Goal: Task Accomplishment & Management: Use online tool/utility

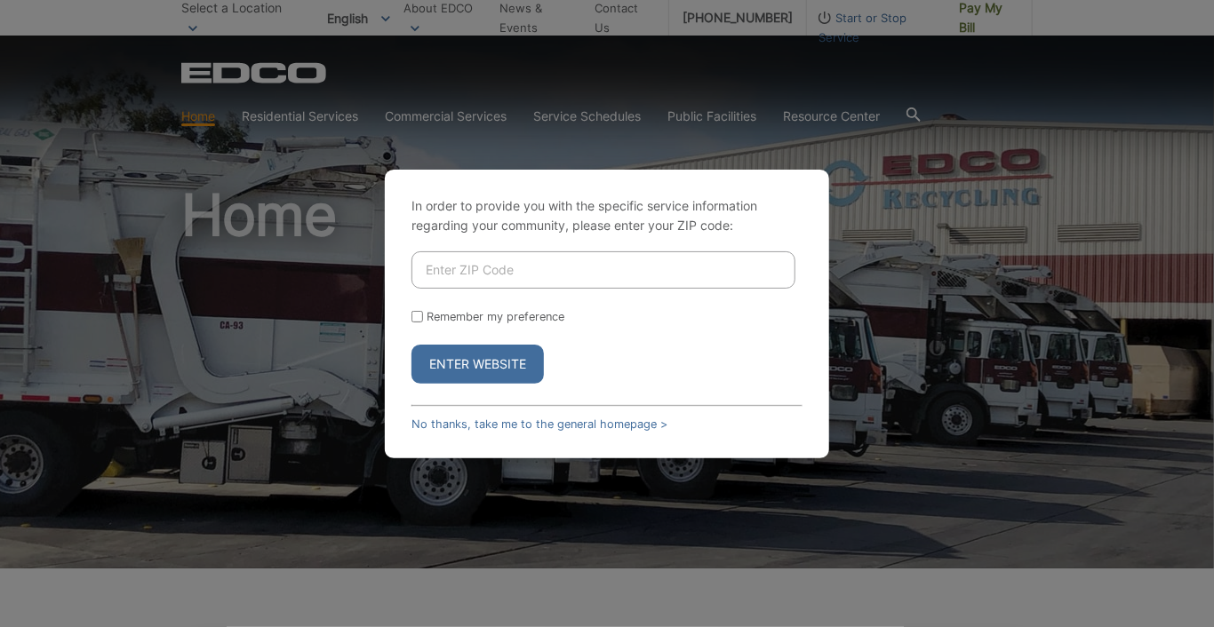
click at [475, 259] on input "Enter ZIP Code" at bounding box center [603, 269] width 384 height 37
type input "92024"
click at [478, 371] on button "Enter Website" at bounding box center [477, 364] width 132 height 39
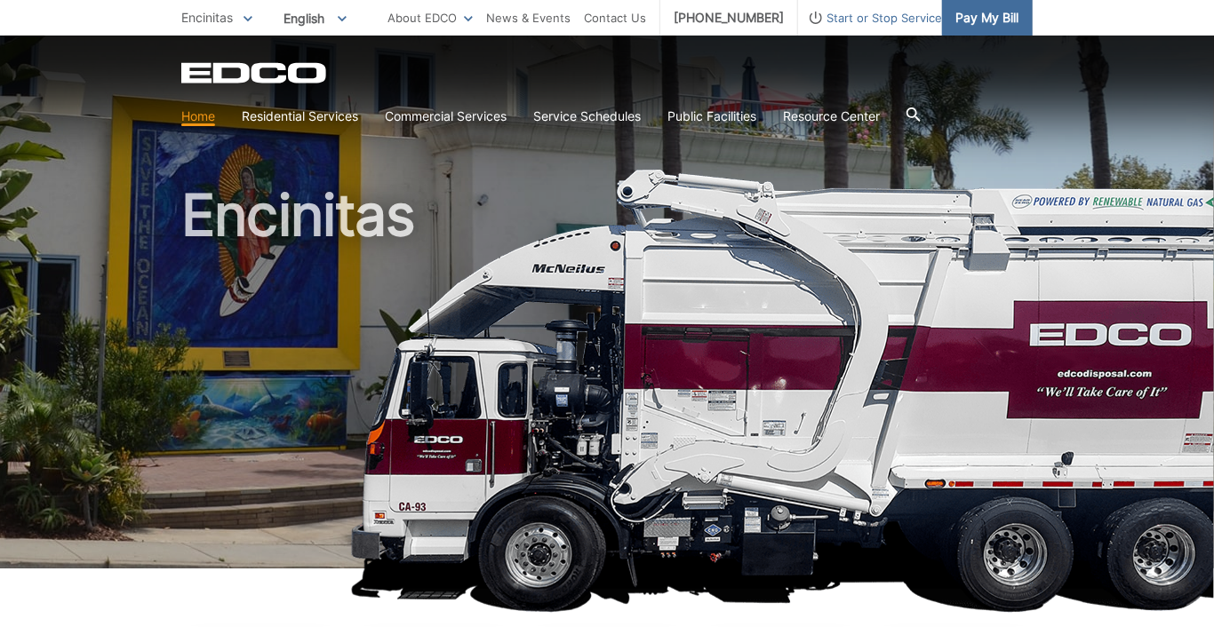
click at [986, 11] on span "Pay My Bill" at bounding box center [986, 18] width 63 height 20
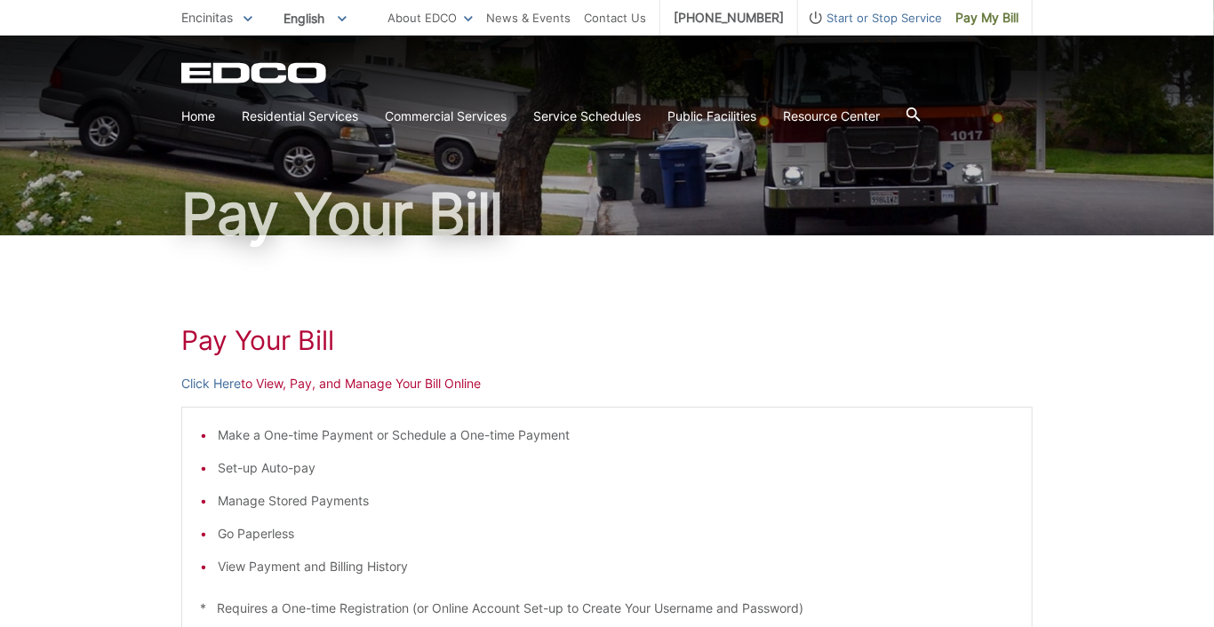
scroll to position [77, 0]
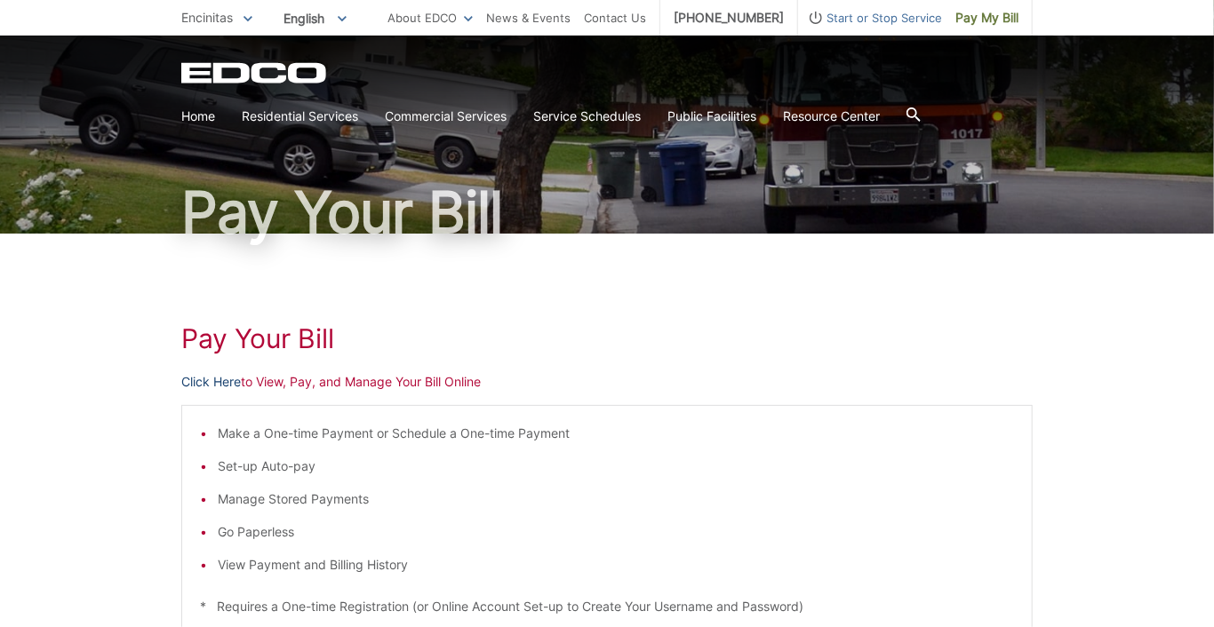
click at [214, 382] on link "Click Here" at bounding box center [211, 382] width 60 height 20
